Goal: Task Accomplishment & Management: Manage account settings

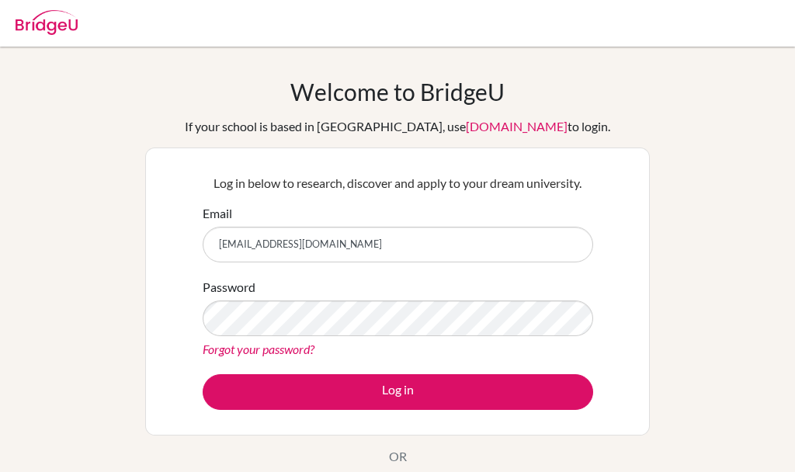
type input "[EMAIL_ADDRESS][DOMAIN_NAME]"
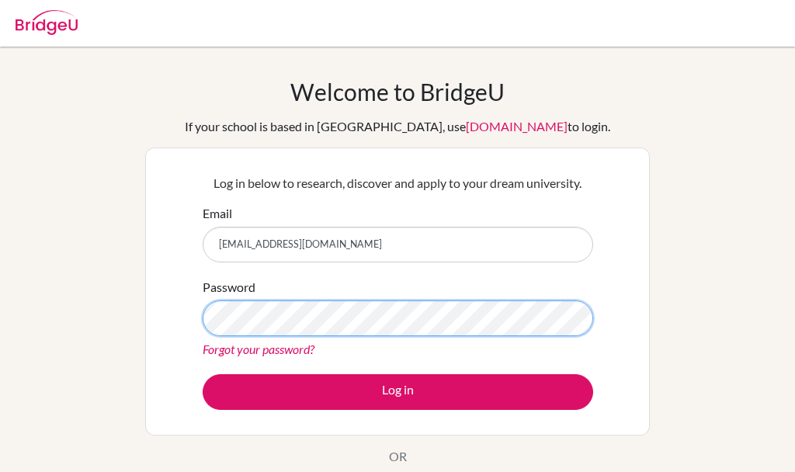
click at [203, 374] on button "Log in" at bounding box center [398, 392] width 390 height 36
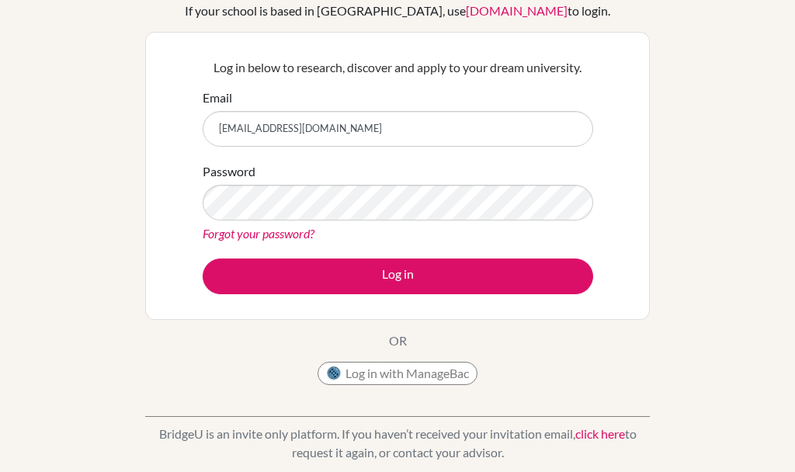
scroll to position [111, 0]
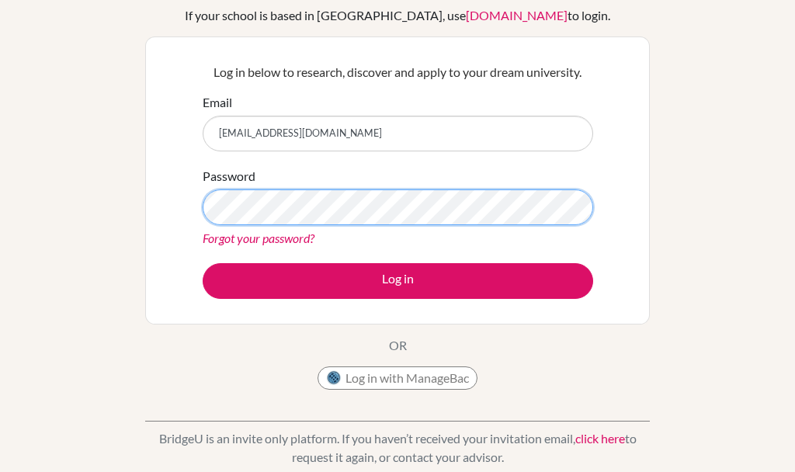
click at [203, 263] on button "Log in" at bounding box center [398, 281] width 390 height 36
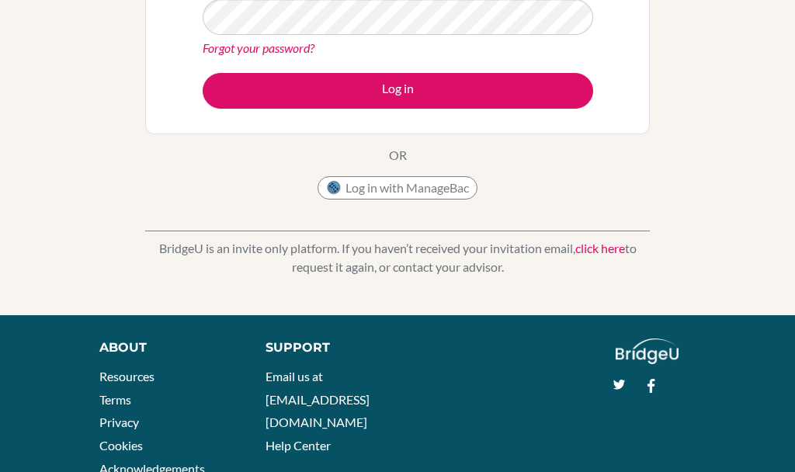
scroll to position [355, 0]
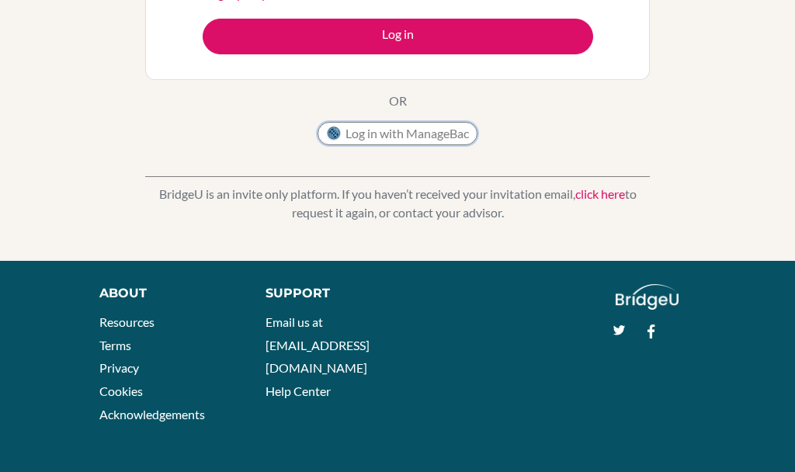
click at [370, 130] on button "Log in with ManageBac" at bounding box center [397, 133] width 160 height 23
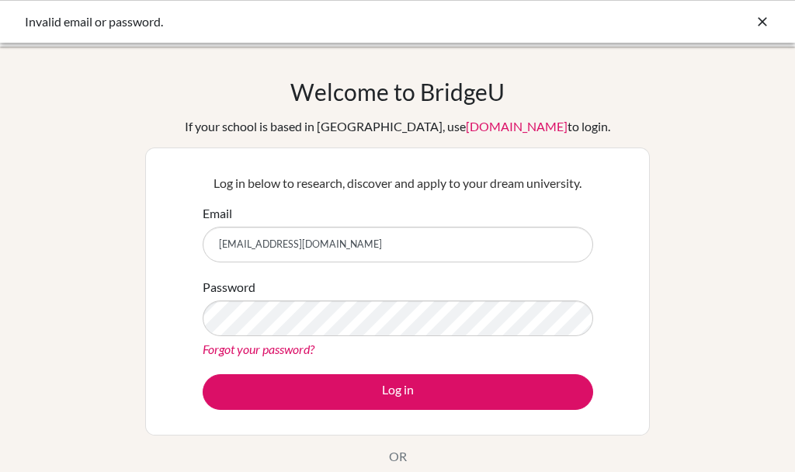
click at [763, 26] on icon at bounding box center [762, 22] width 16 height 16
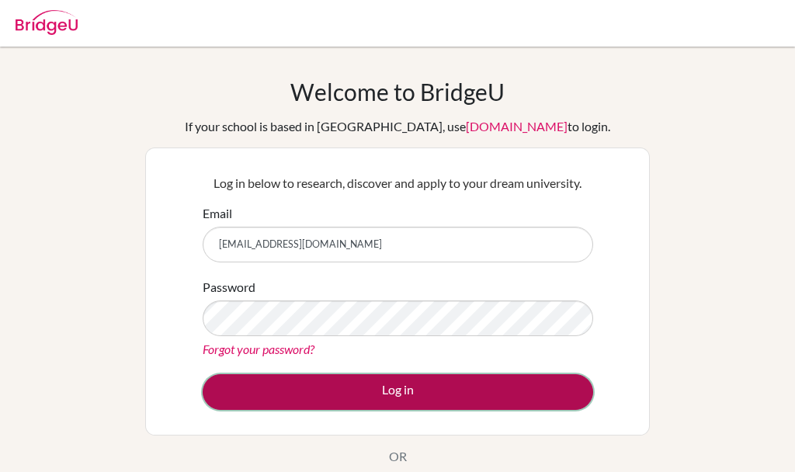
click at [289, 383] on button "Log in" at bounding box center [398, 392] width 390 height 36
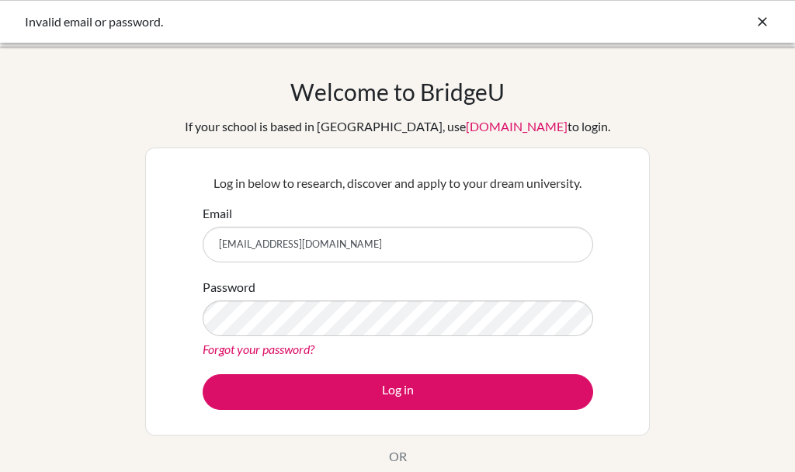
click at [282, 354] on link "Forgot your password?" at bounding box center [259, 348] width 112 height 15
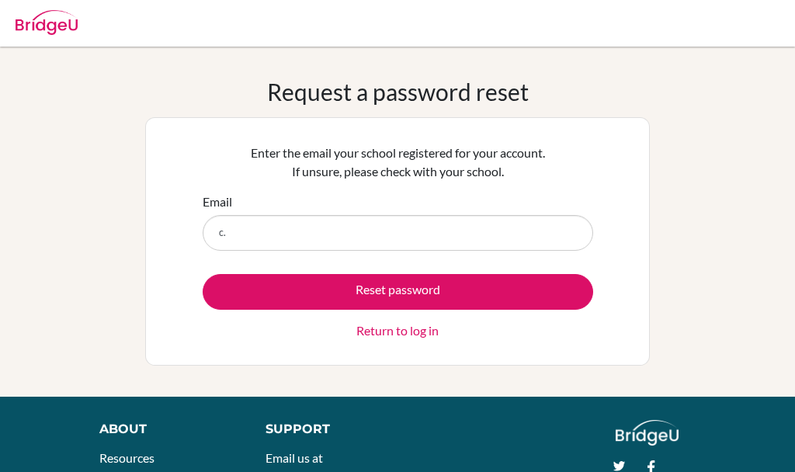
type input "[EMAIL_ADDRESS][DOMAIN_NAME]"
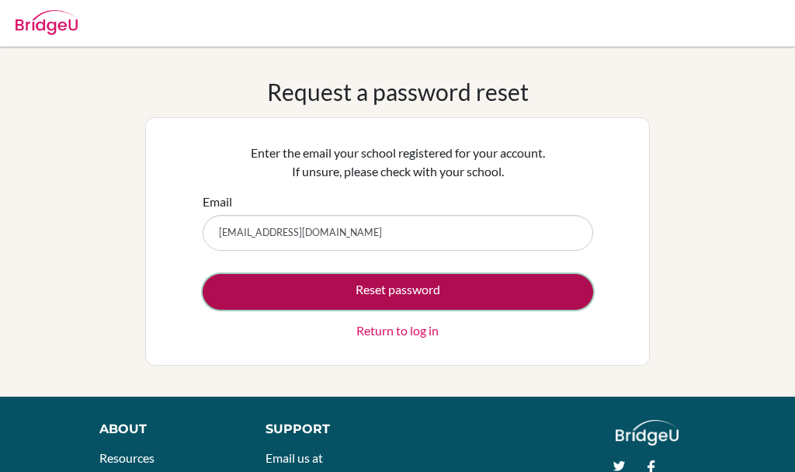
click at [302, 282] on button "Reset password" at bounding box center [398, 292] width 390 height 36
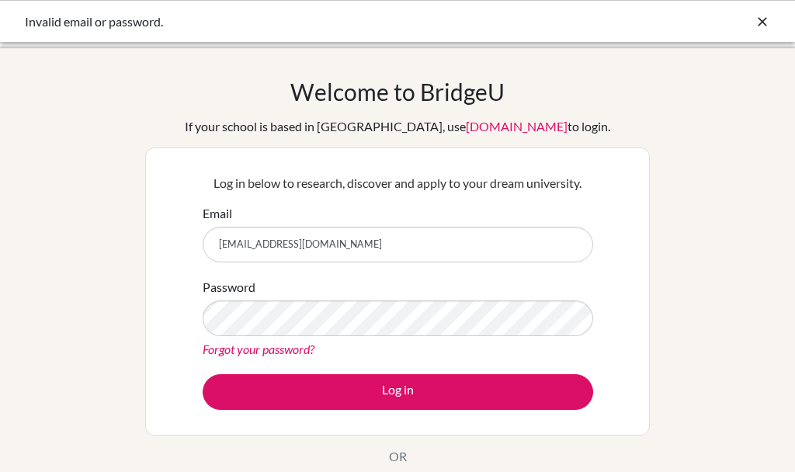
click at [327, 238] on input "[EMAIL_ADDRESS][DOMAIN_NAME]" at bounding box center [398, 245] width 390 height 36
click at [326, 237] on input "[EMAIL_ADDRESS][DOMAIN_NAME]" at bounding box center [398, 245] width 390 height 36
click at [327, 240] on input "[EMAIL_ADDRESS][DOMAIN_NAME]" at bounding box center [398, 245] width 390 height 36
type input "c.ossom@aris.edu.gh"
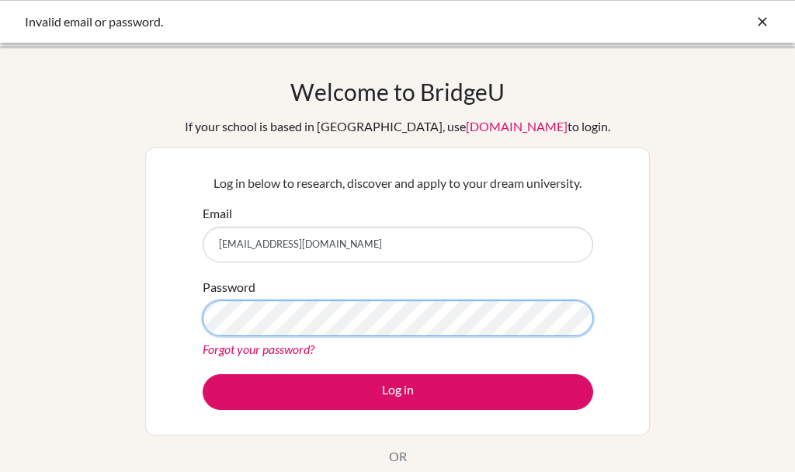
click at [203, 374] on button "Log in" at bounding box center [398, 392] width 390 height 36
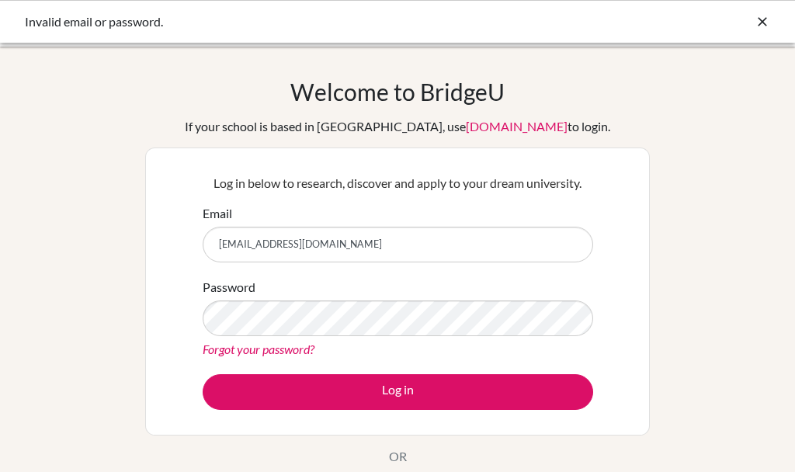
click at [253, 348] on link "Forgot your password?" at bounding box center [259, 348] width 112 height 15
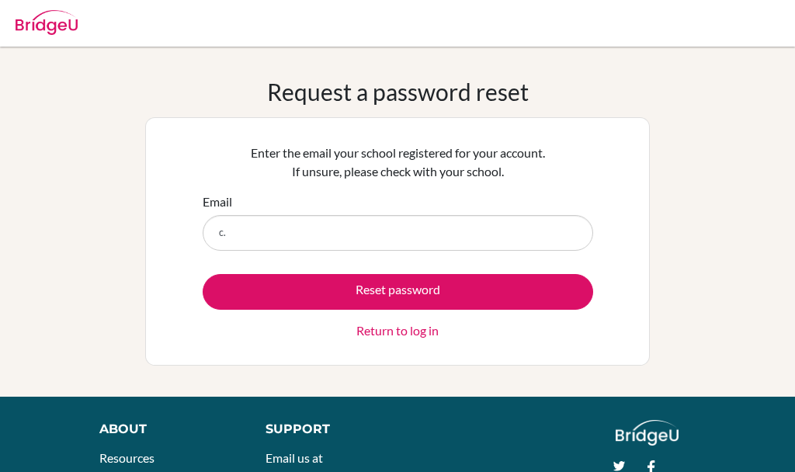
type input "[EMAIL_ADDRESS][DOMAIN_NAME]"
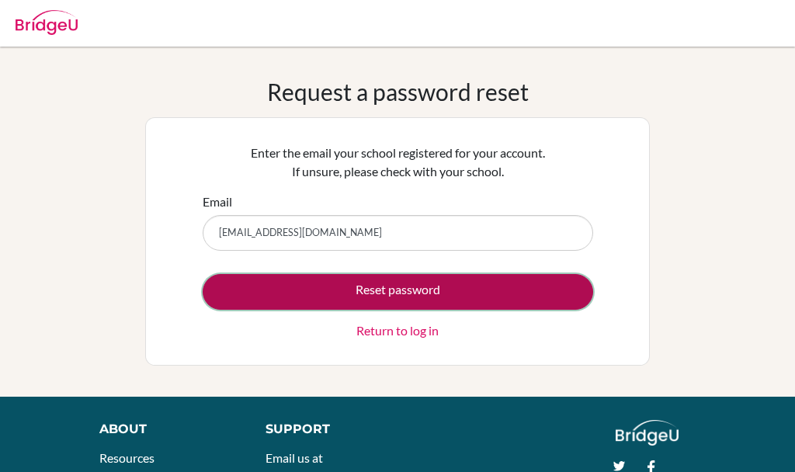
click at [343, 293] on button "Reset password" at bounding box center [398, 292] width 390 height 36
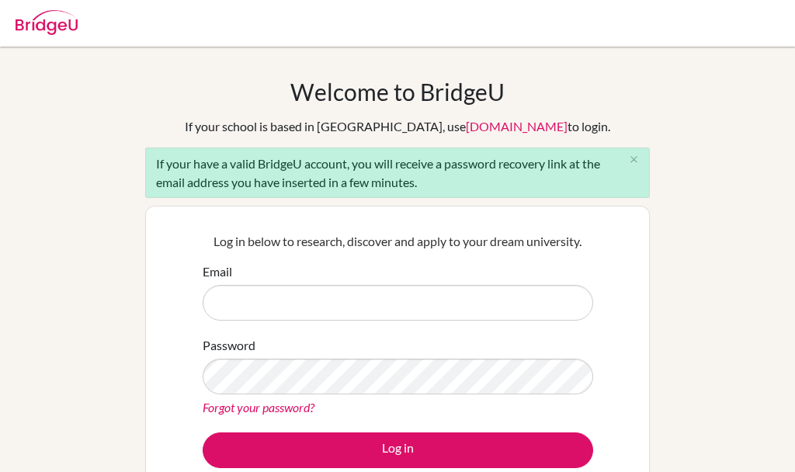
click at [253, 296] on input "Email" at bounding box center [398, 303] width 390 height 36
type input "[EMAIL_ADDRESS][DOMAIN_NAME]"
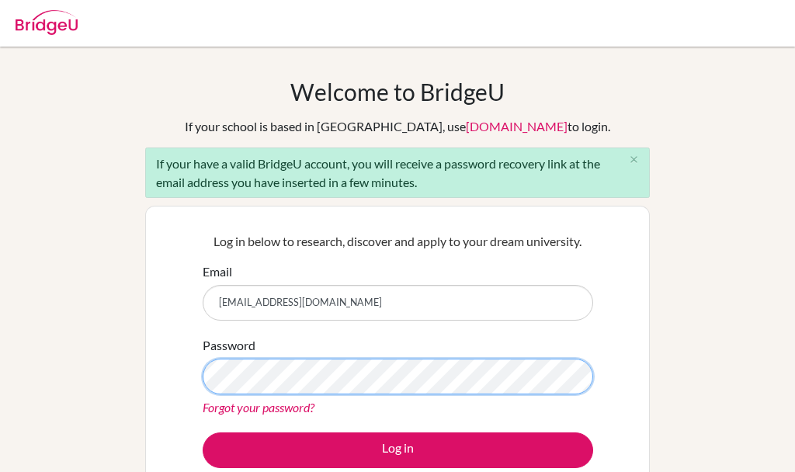
click at [203, 432] on button "Log in" at bounding box center [398, 450] width 390 height 36
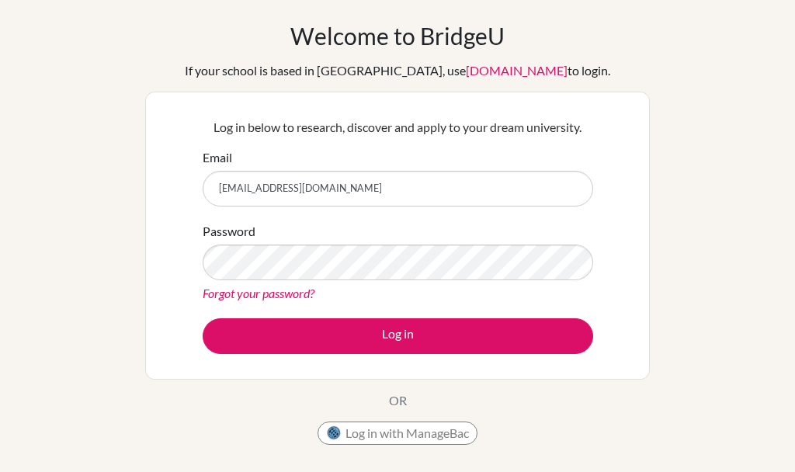
scroll to position [59, 0]
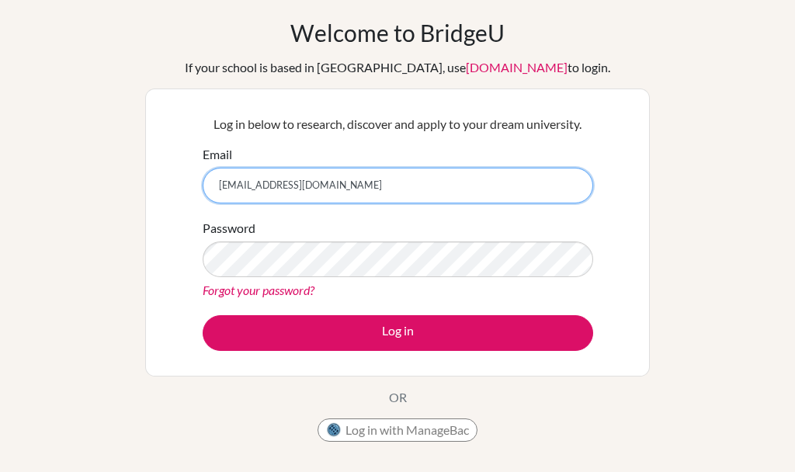
drag, startPoint x: 310, startPoint y: 188, endPoint x: 125, endPoint y: 190, distance: 185.5
click at [125, 190] on div "Welcome to [GEOGRAPHIC_DATA] If your school is based in [GEOGRAPHIC_DATA], use …" at bounding box center [397, 272] width 795 height 507
type input "c"
paste input "[EMAIL_ADDRESS][DOMAIN_NAME]"
type input "[EMAIL_ADDRESS][DOMAIN_NAME]"
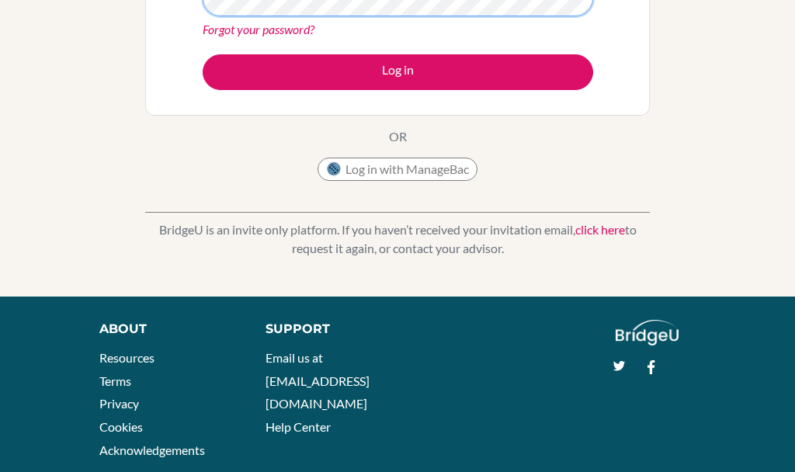
scroll to position [355, 0]
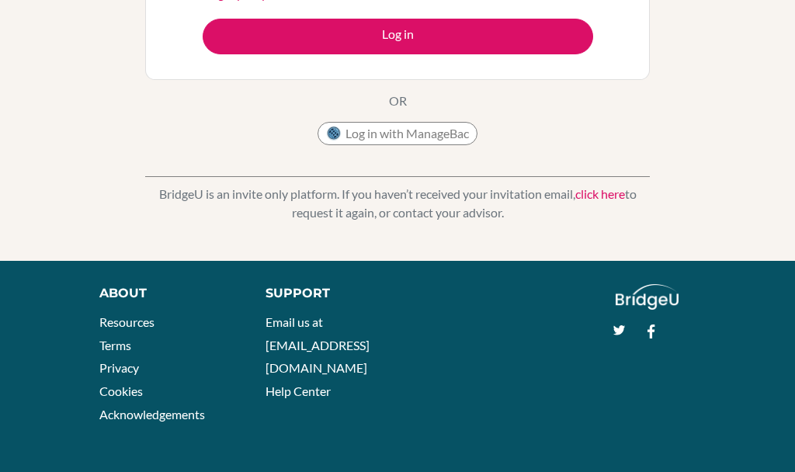
click at [606, 194] on link "click here" at bounding box center [600, 193] width 50 height 15
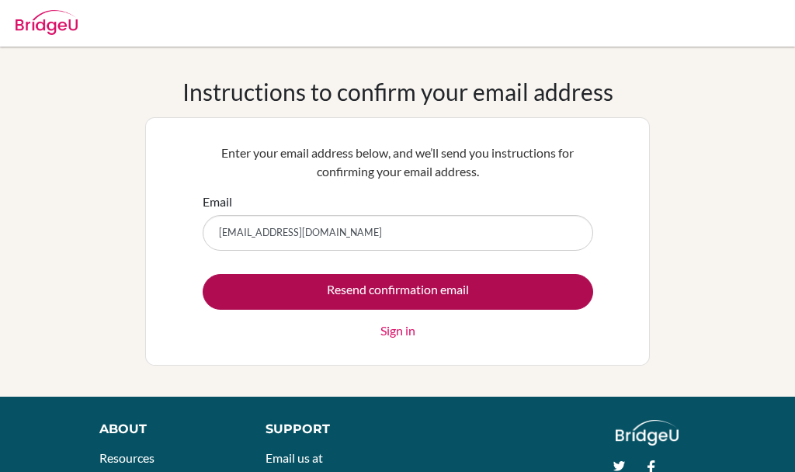
type input "[EMAIL_ADDRESS][DOMAIN_NAME]"
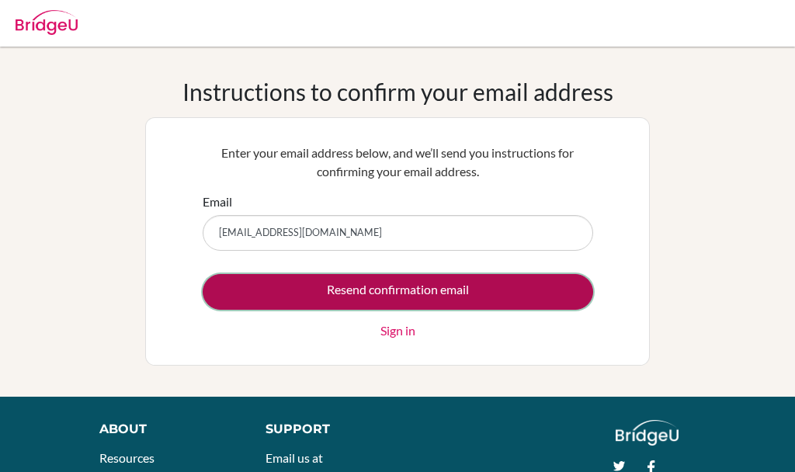
click at [350, 298] on input "Resend confirmation email" at bounding box center [398, 292] width 390 height 36
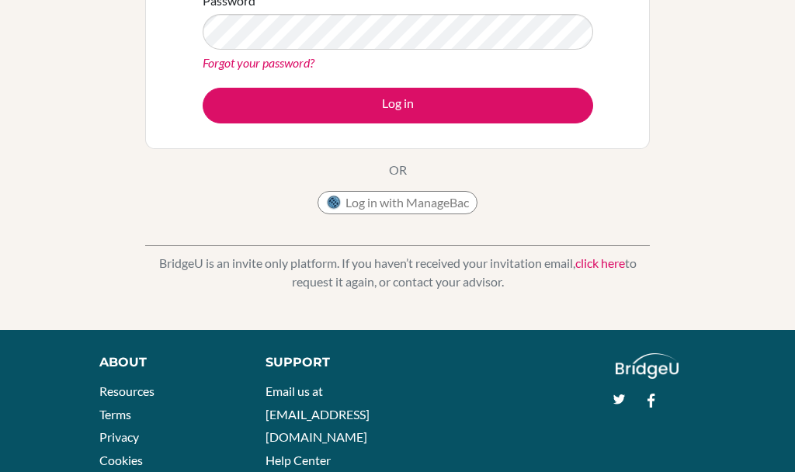
scroll to position [348, 0]
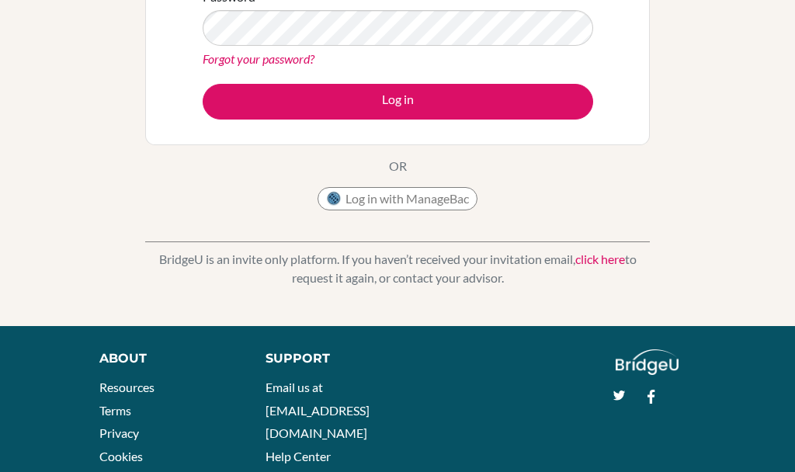
click at [602, 261] on link "click here" at bounding box center [600, 258] width 50 height 15
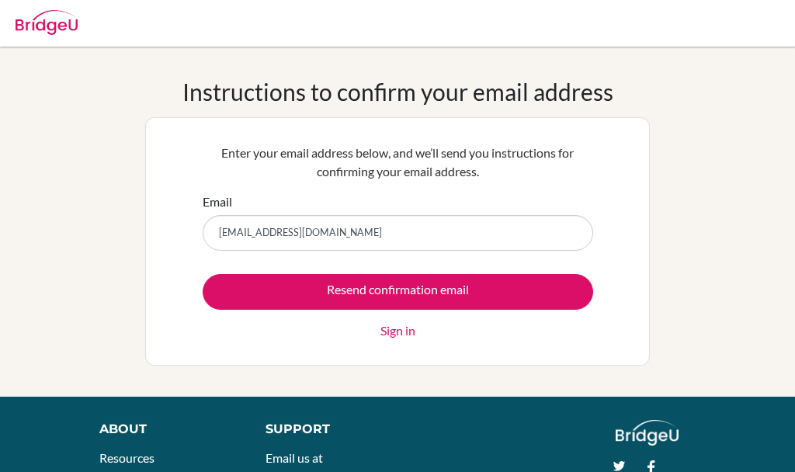
type input "[EMAIL_ADDRESS][DOMAIN_NAME]"
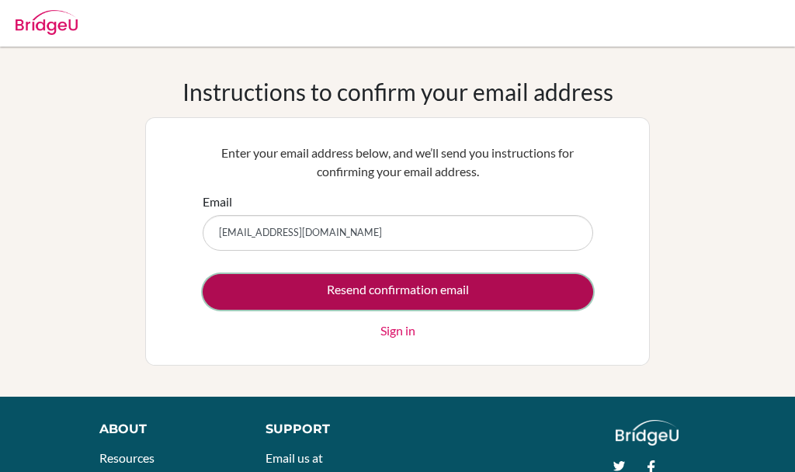
click at [317, 293] on input "Resend confirmation email" at bounding box center [398, 292] width 390 height 36
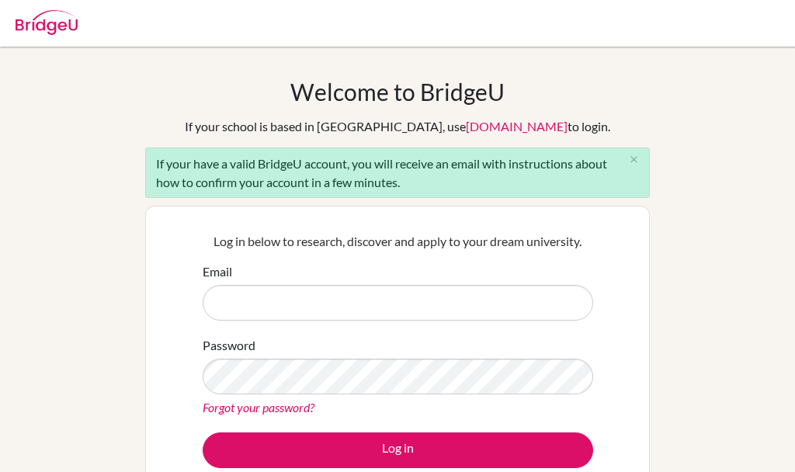
scroll to position [49, 0]
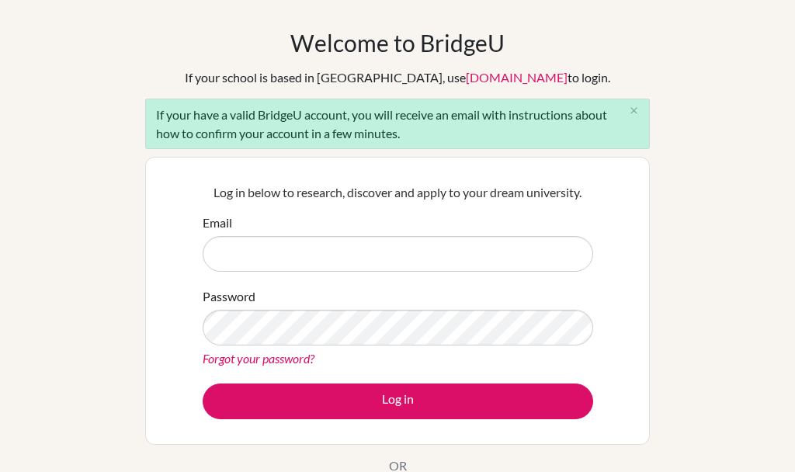
click at [470, 154] on div "Welcome to [GEOGRAPHIC_DATA] If your school is based in [GEOGRAPHIC_DATA], use …" at bounding box center [397, 273] width 504 height 489
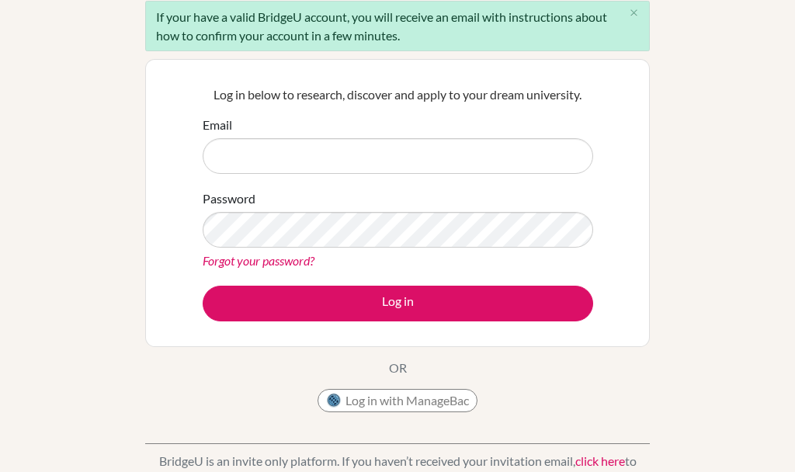
scroll to position [414, 0]
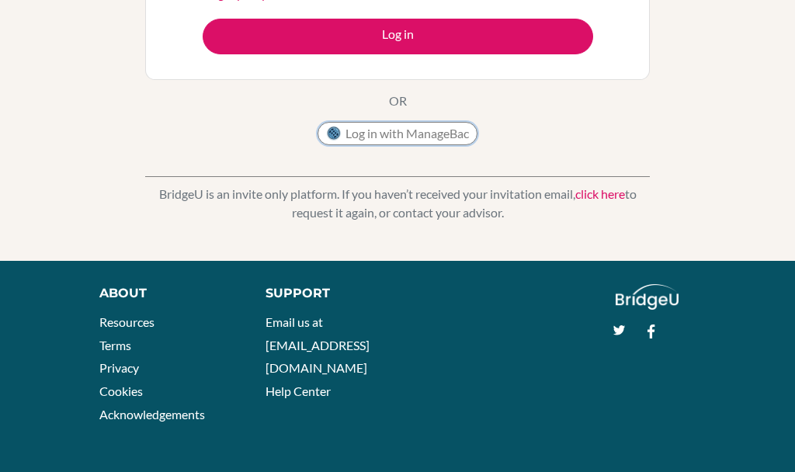
click at [442, 143] on button "Log in with ManageBac" at bounding box center [397, 133] width 160 height 23
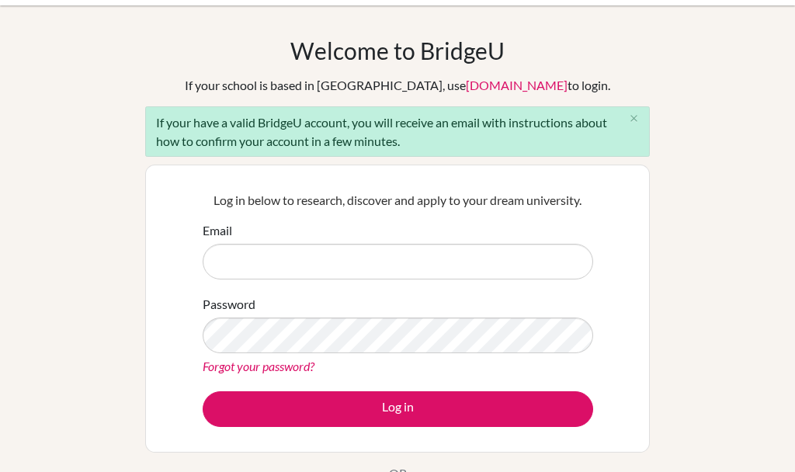
scroll to position [40, 0]
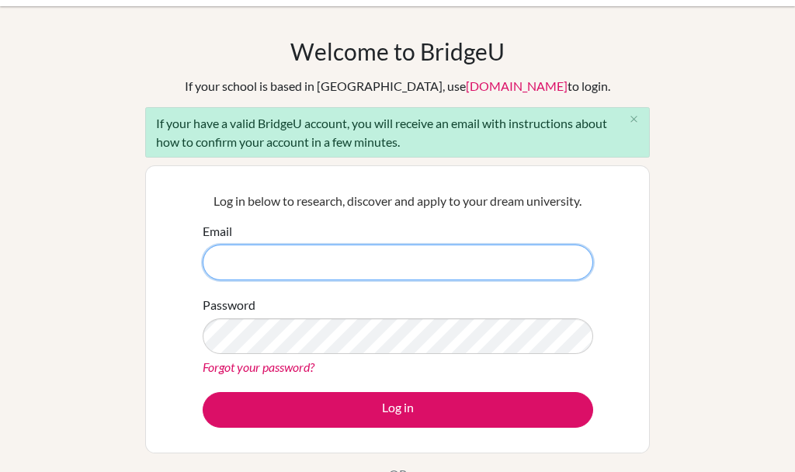
click at [265, 250] on input "Email" at bounding box center [398, 262] width 390 height 36
type input "[EMAIL_ADDRESS][DOMAIN_NAME]"
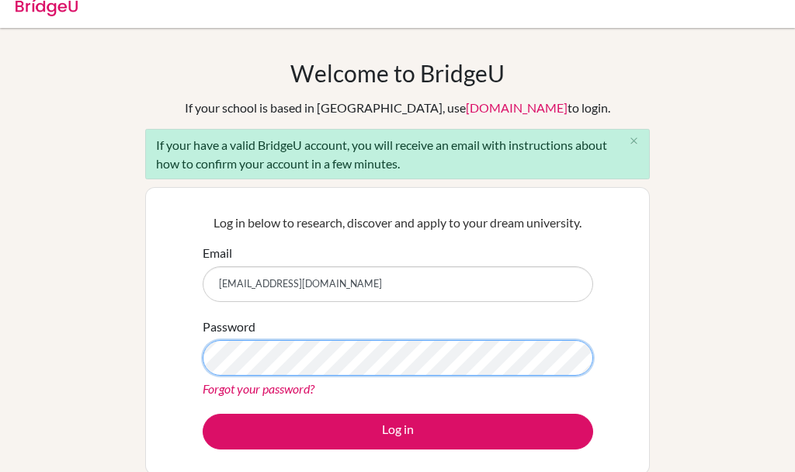
scroll to position [0, 0]
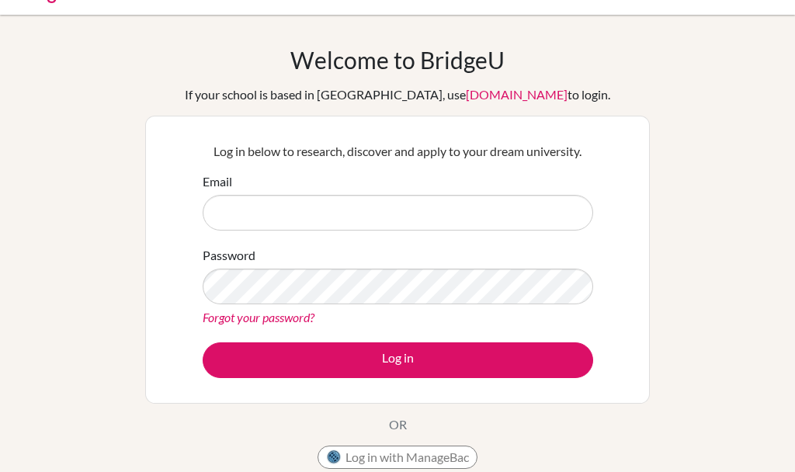
scroll to position [36, 0]
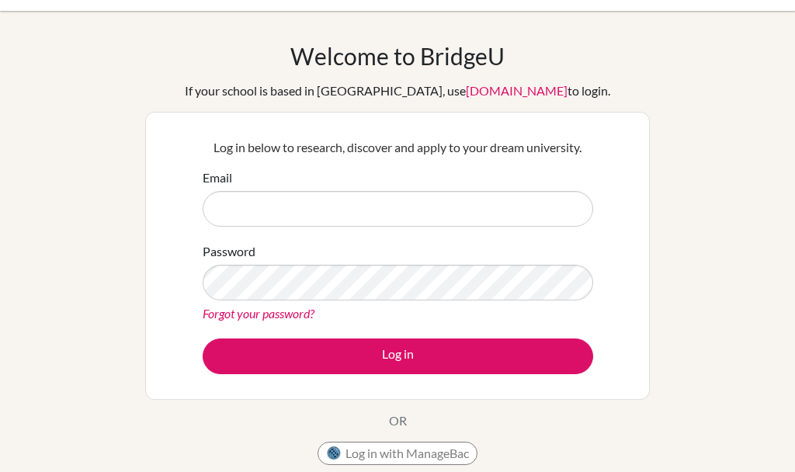
click at [325, 202] on input "Email" at bounding box center [398, 209] width 390 height 36
type input "[EMAIL_ADDRESS][DOMAIN_NAME]"
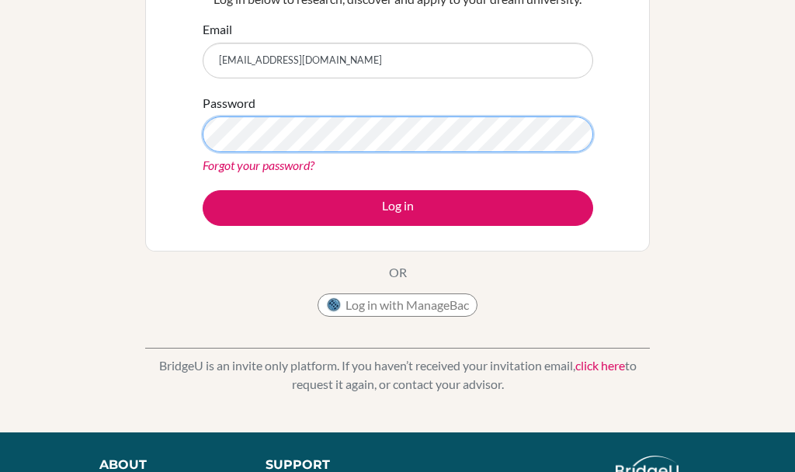
scroll to position [182, 0]
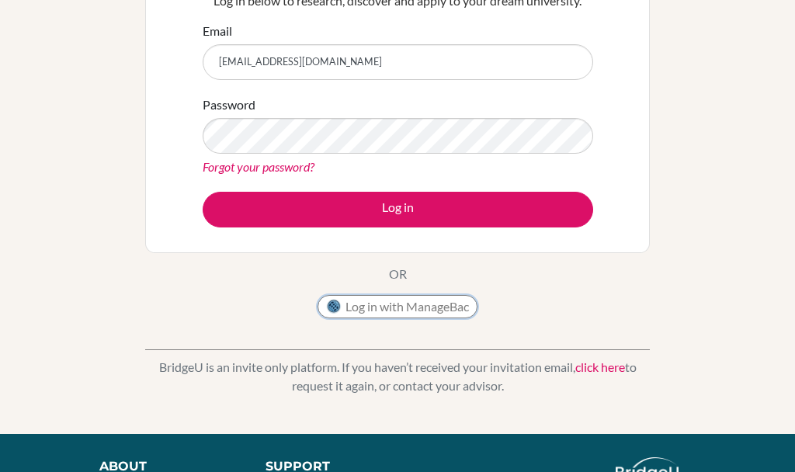
click at [358, 309] on button "Log in with ManageBac" at bounding box center [397, 306] width 160 height 23
